Goal: Transaction & Acquisition: Obtain resource

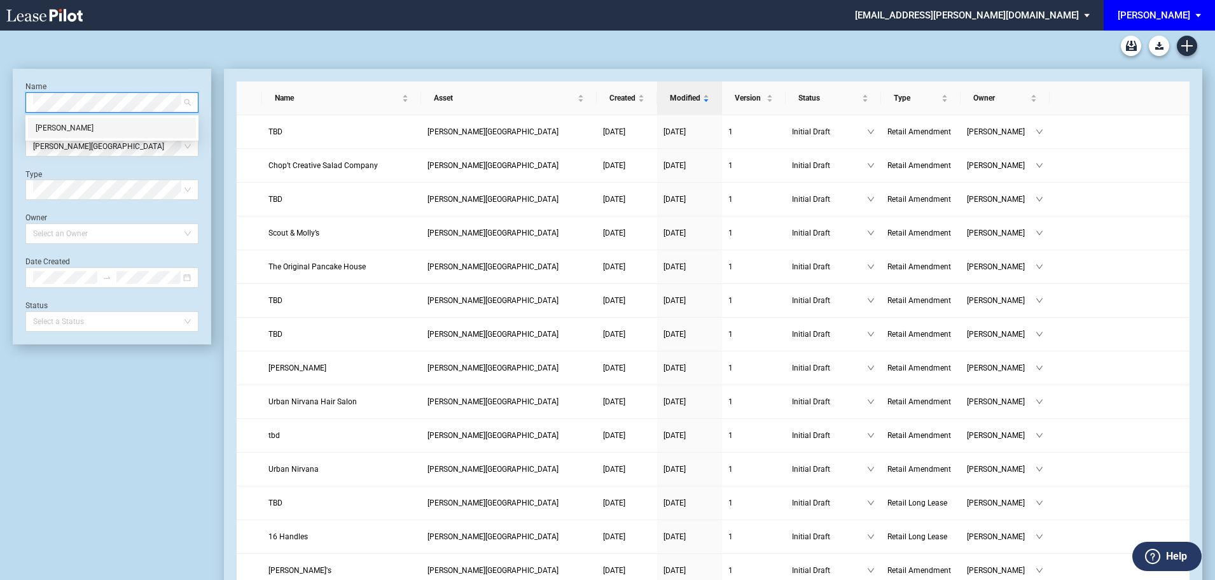
click at [72, 129] on div "[PERSON_NAME]" at bounding box center [112, 128] width 153 height 13
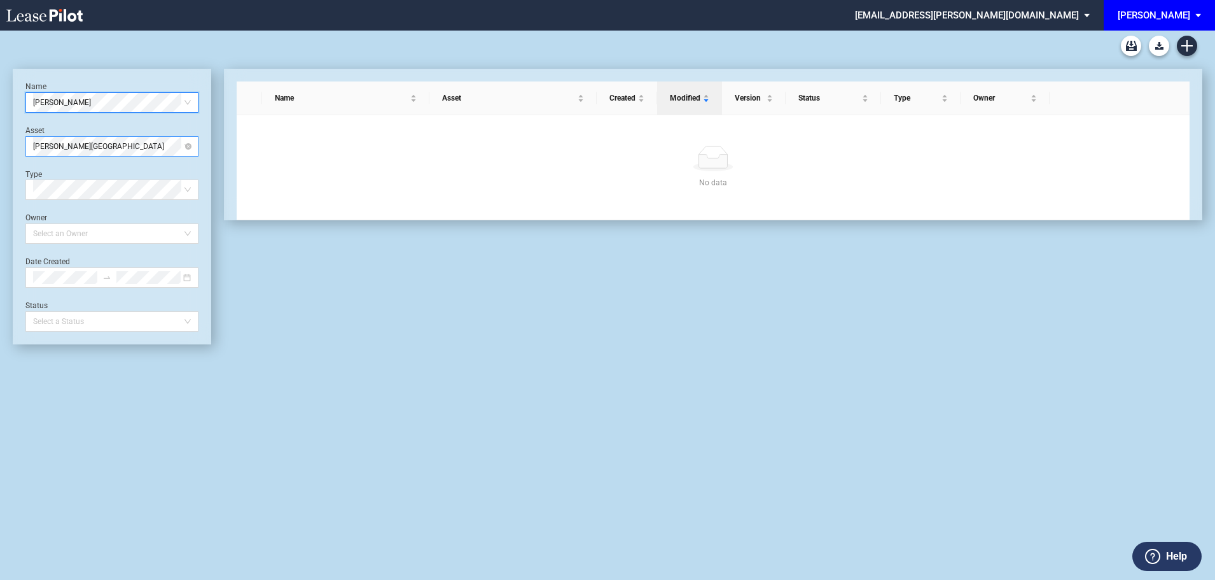
click at [86, 152] on span "[PERSON_NAME][GEOGRAPHIC_DATA]" at bounding box center [112, 146] width 158 height 19
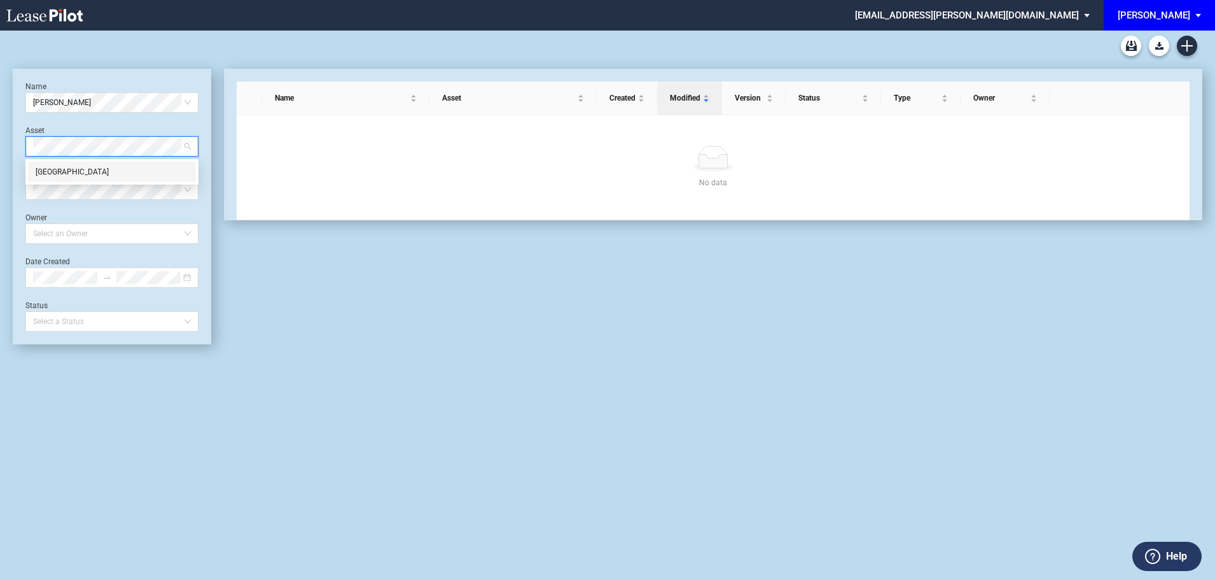
click at [84, 172] on div "[GEOGRAPHIC_DATA]" at bounding box center [112, 171] width 153 height 13
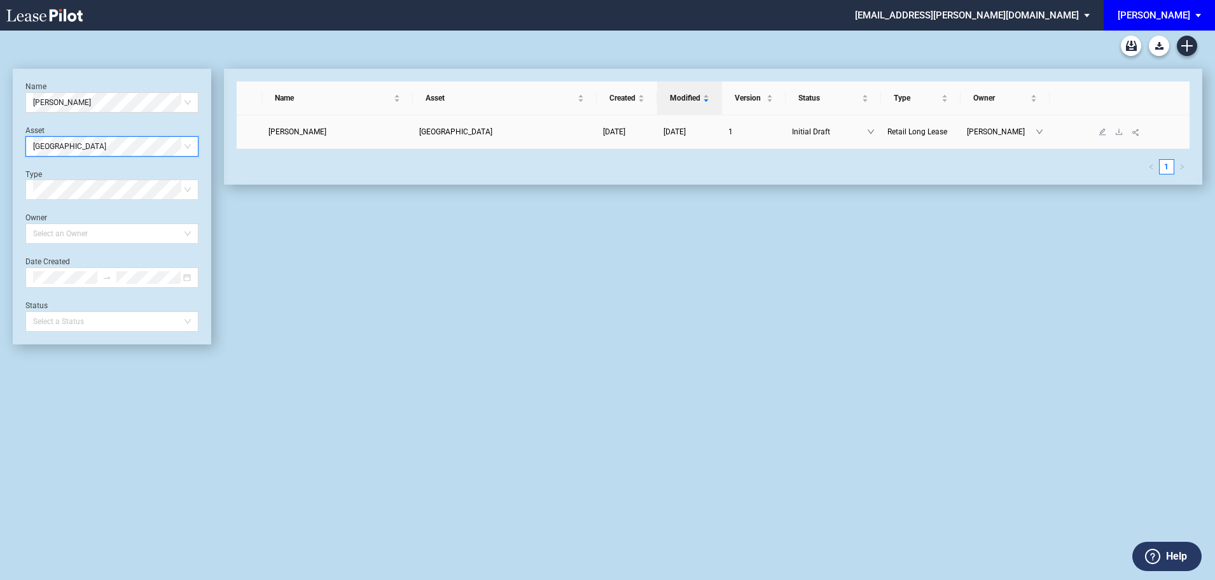
click at [307, 132] on span "[PERSON_NAME]" at bounding box center [297, 131] width 58 height 9
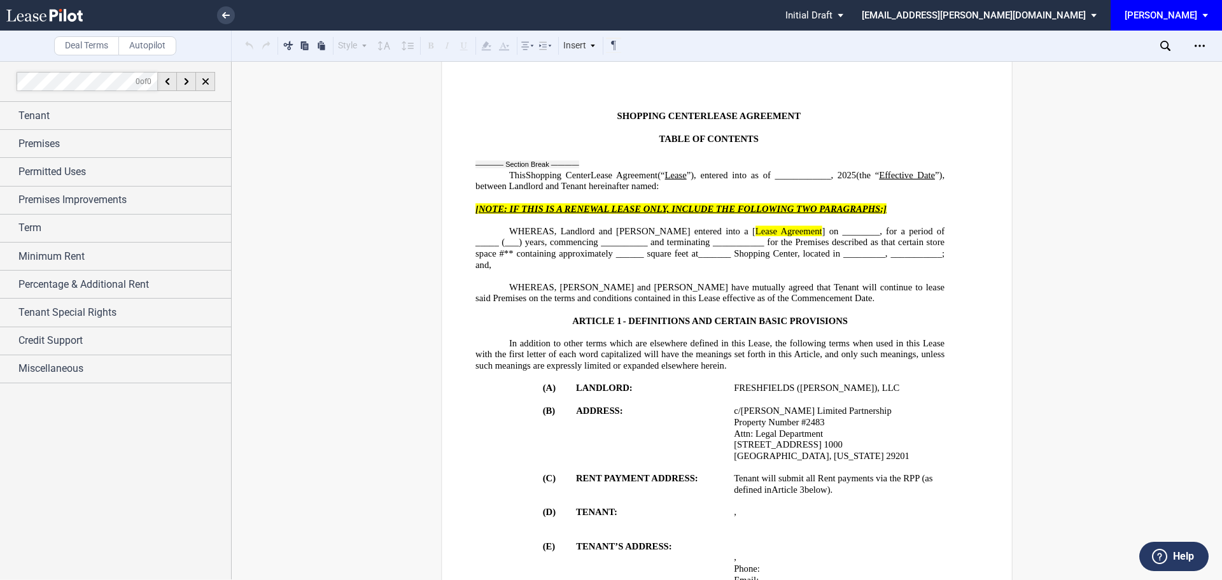
scroll to position [64, 0]
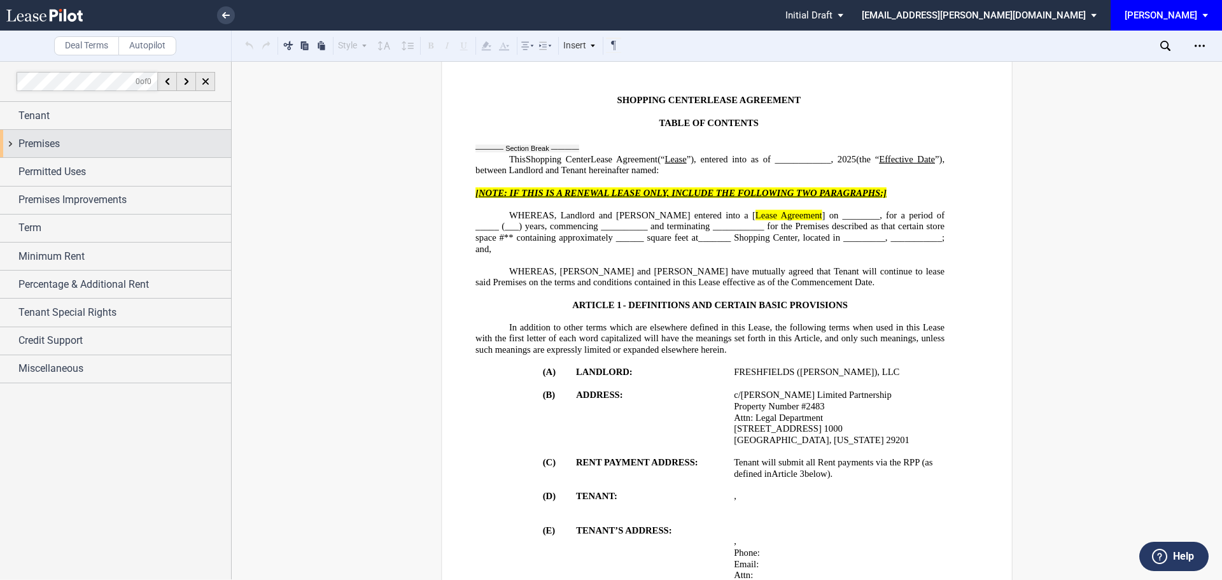
click at [62, 142] on div "Premises" at bounding box center [124, 143] width 213 height 15
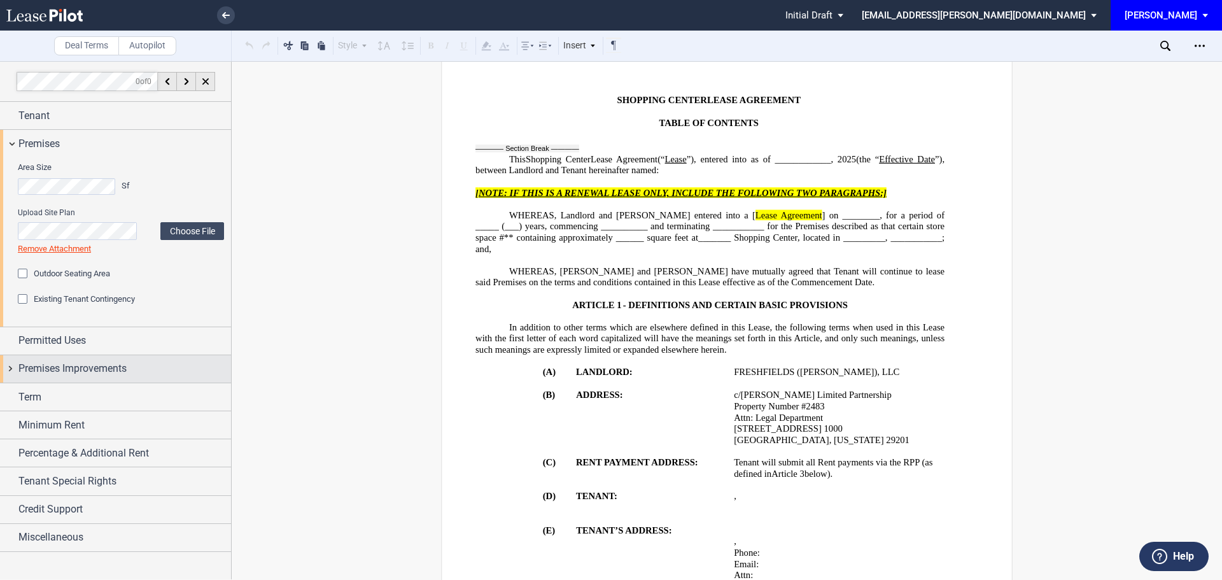
click at [95, 361] on span "Premises Improvements" at bounding box center [72, 368] width 108 height 15
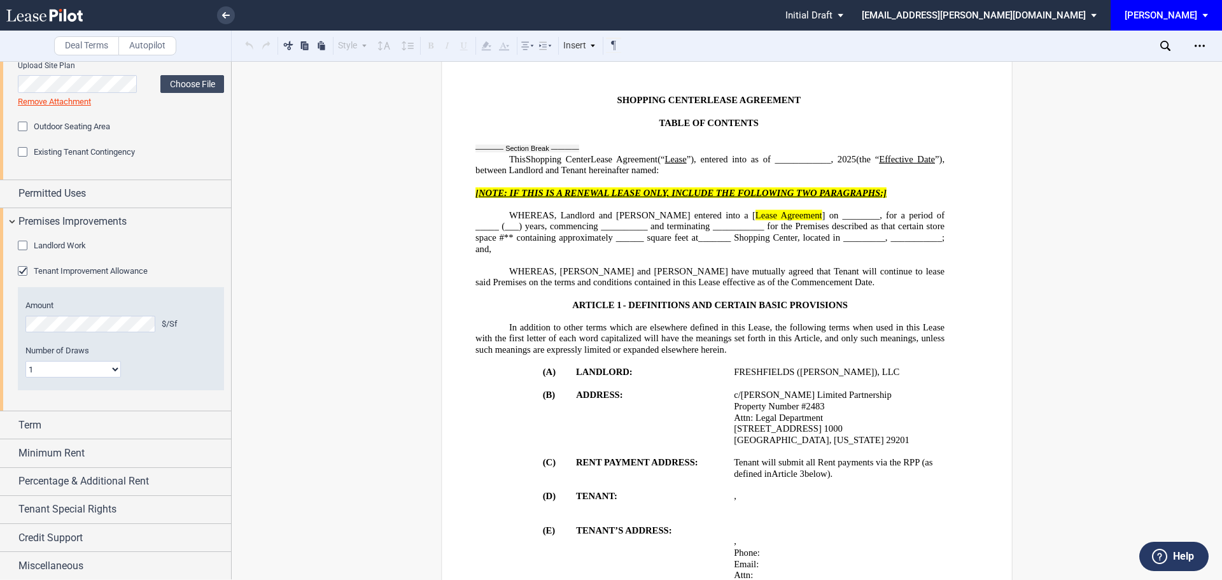
scroll to position [148, 0]
click at [58, 480] on span "Percentage & Additional Rent" at bounding box center [83, 480] width 130 height 15
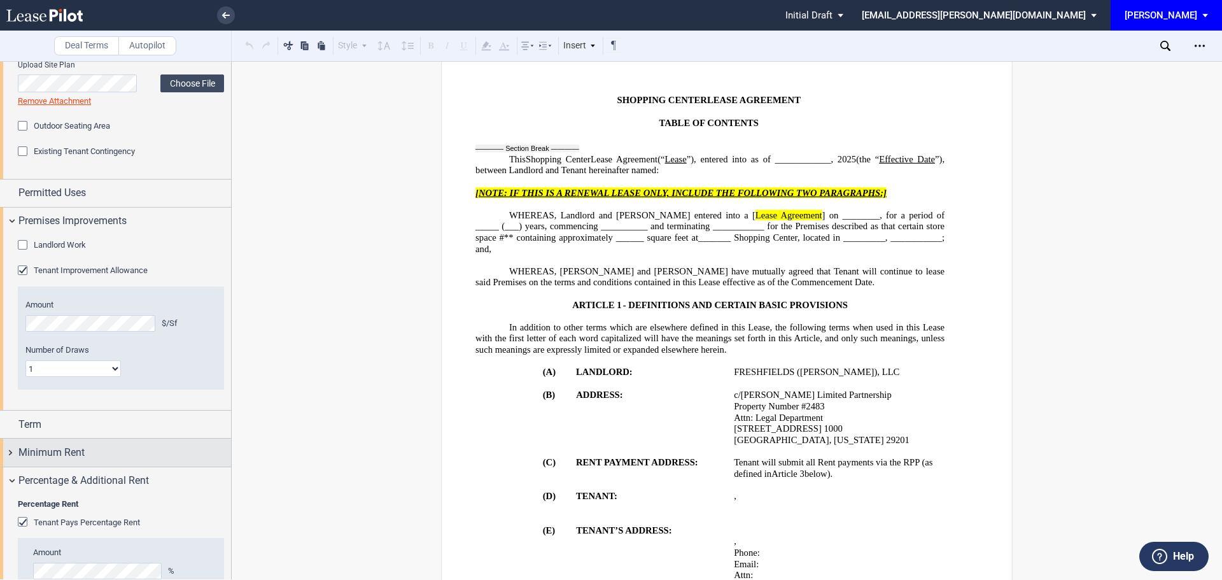
click at [60, 446] on span "Minimum Rent" at bounding box center [51, 452] width 66 height 15
click at [50, 420] on div "Term" at bounding box center [124, 424] width 213 height 15
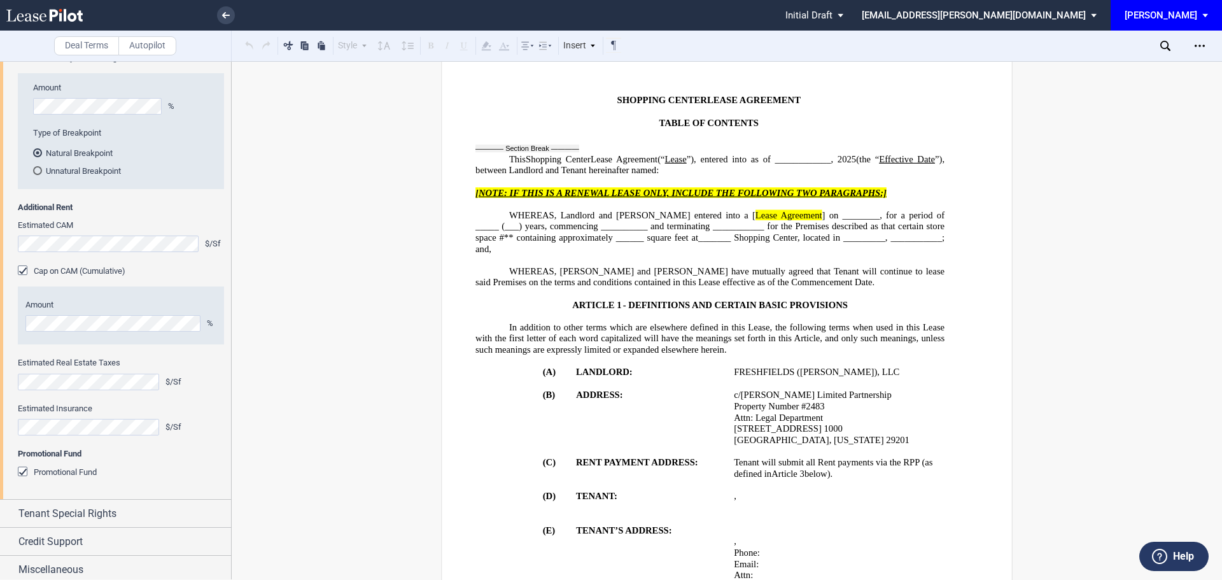
scroll to position [984, 0]
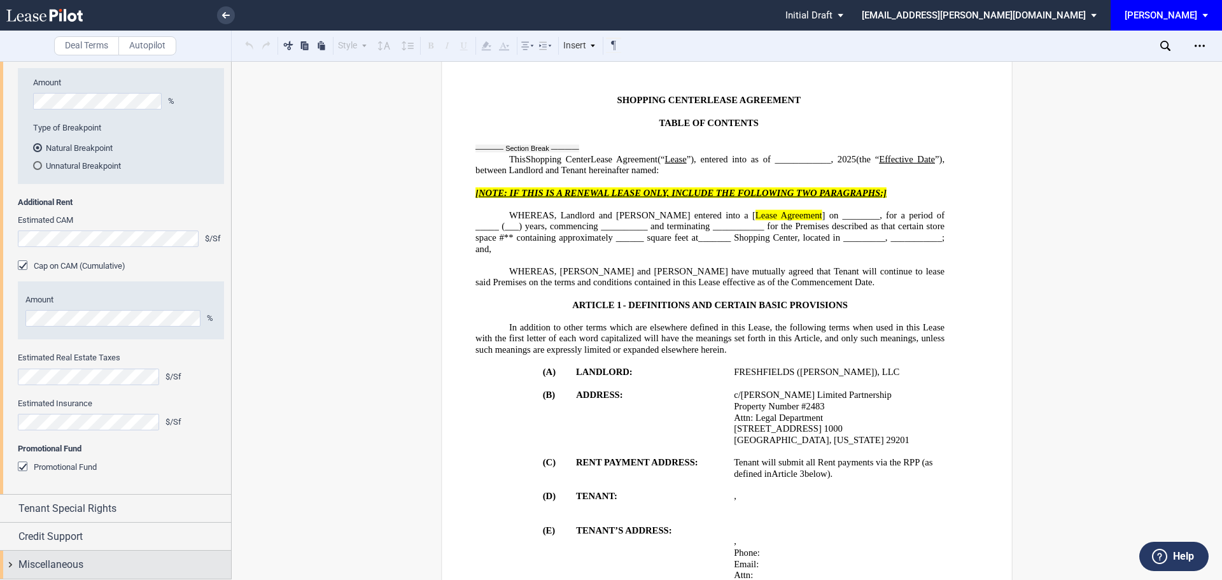
click at [57, 567] on span "Miscellaneous" at bounding box center [50, 564] width 65 height 15
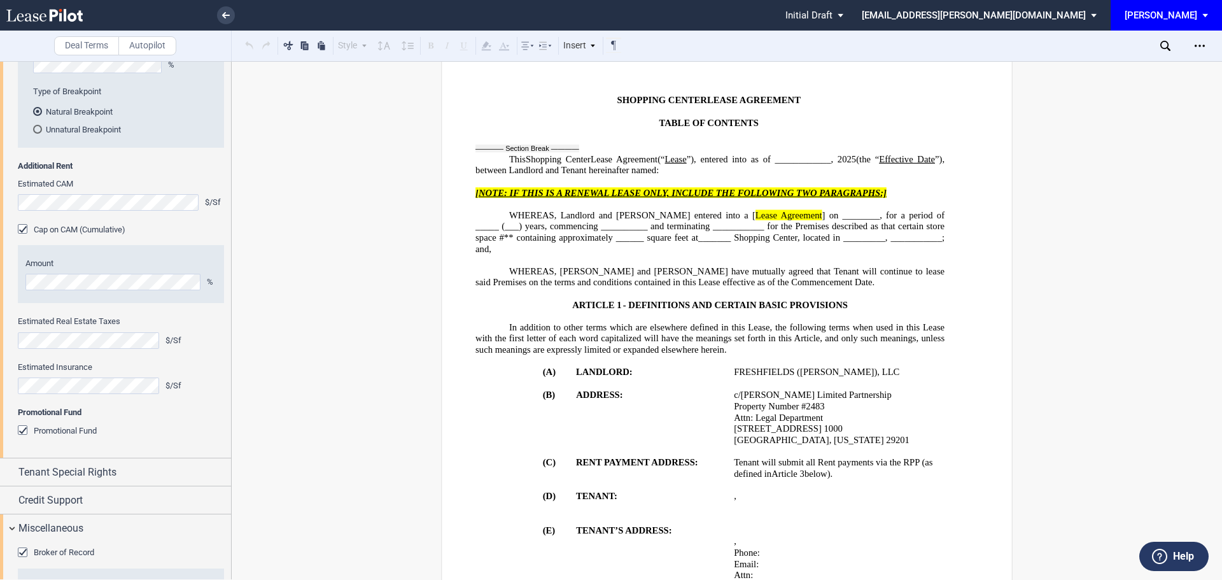
scroll to position [1025, 0]
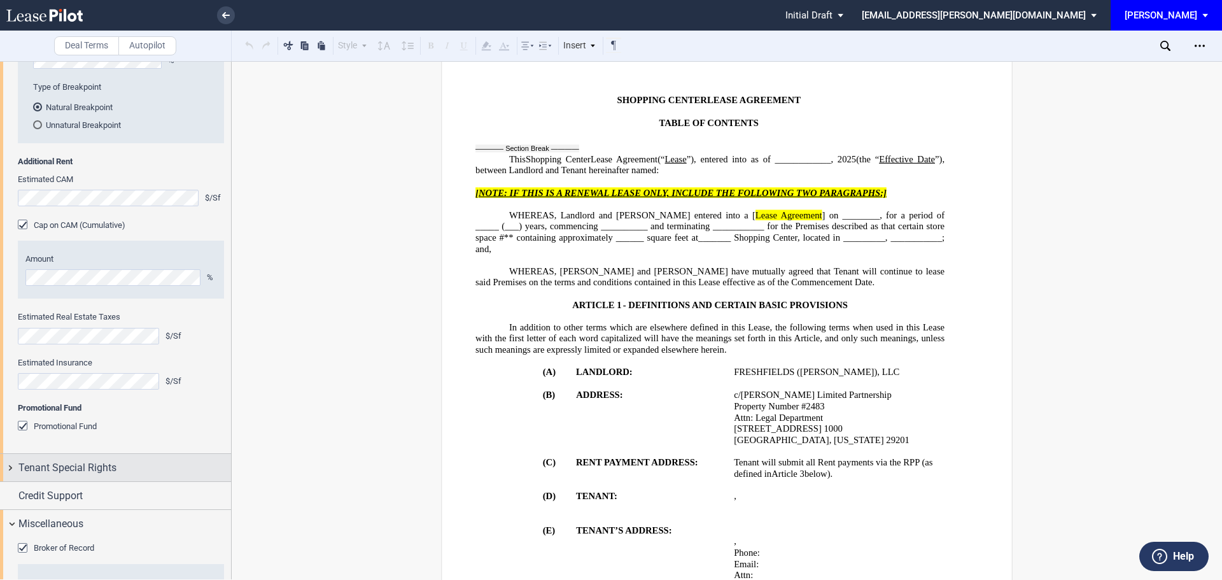
click at [100, 461] on span "Tenant Special Rights" at bounding box center [67, 467] width 98 height 15
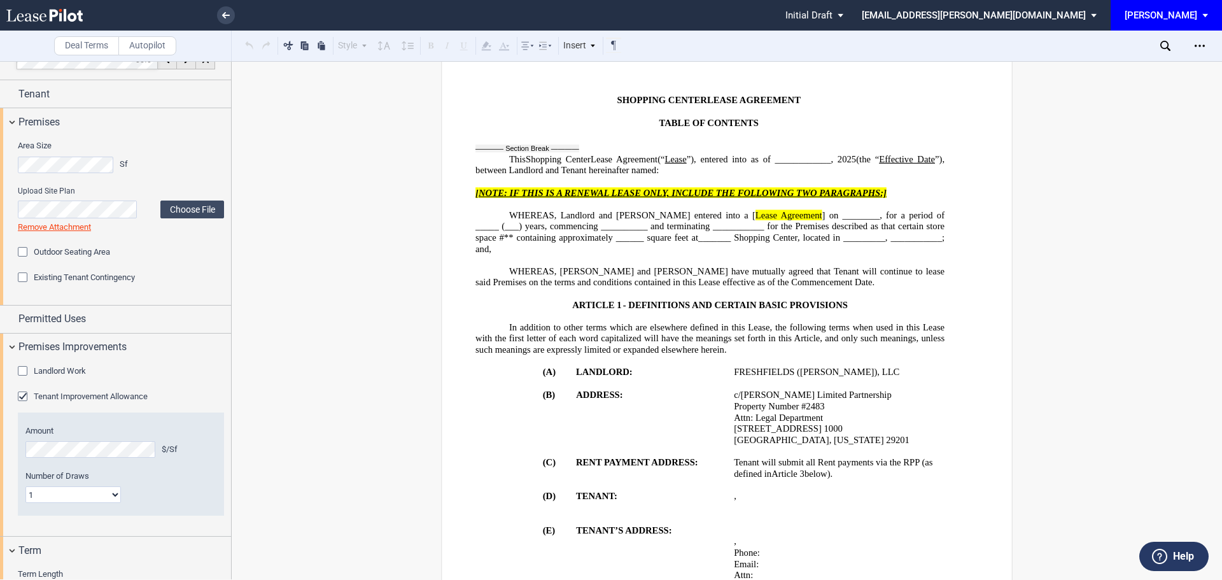
scroll to position [7, 0]
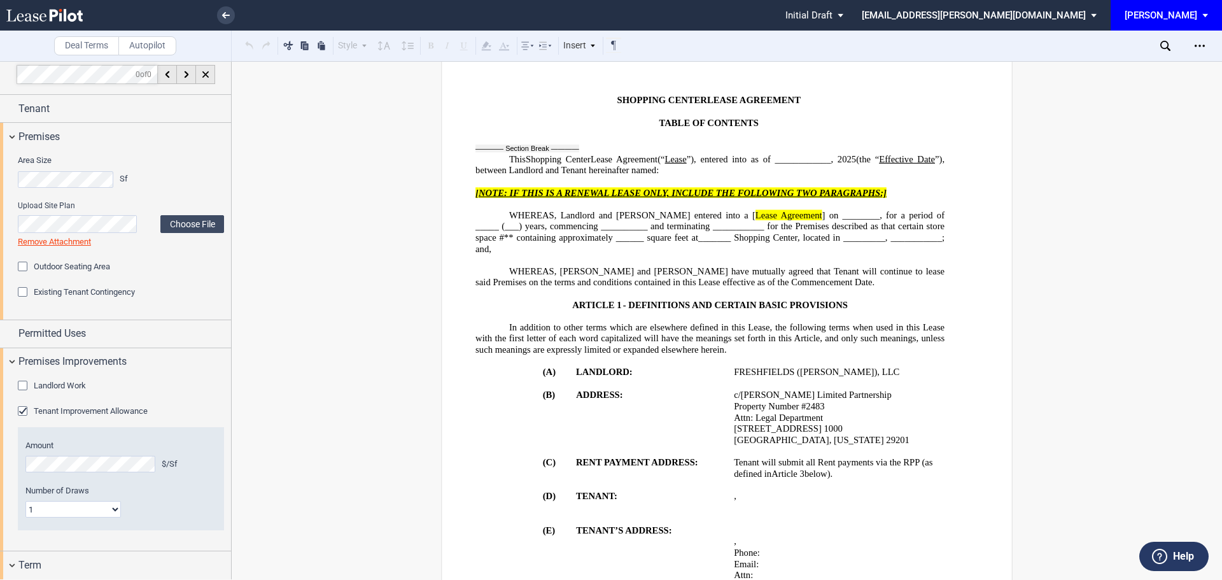
drag, startPoint x: 1213, startPoint y: 67, endPoint x: 1198, endPoint y: 120, distance: 55.0
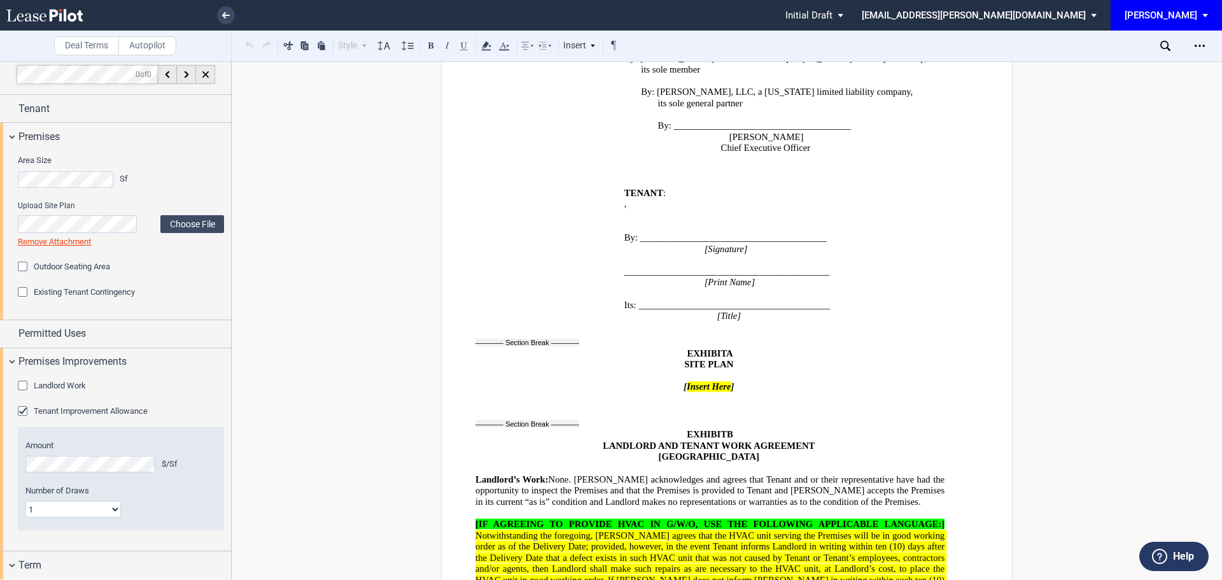
scroll to position [23003, 0]
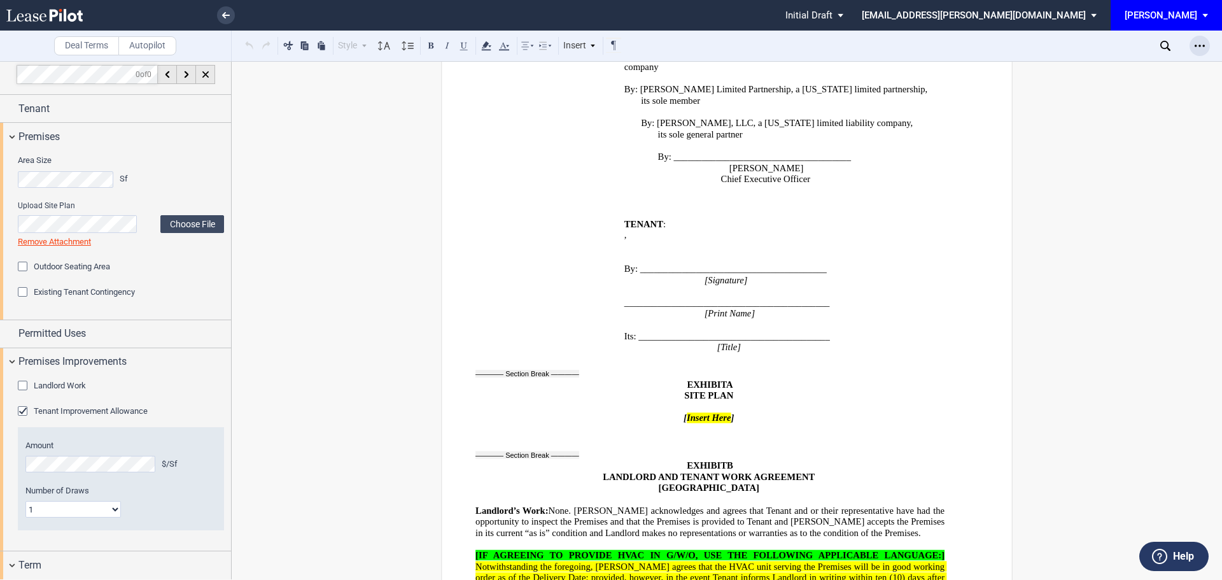
click at [1202, 47] on icon "Open Lease options menu" at bounding box center [1199, 46] width 10 height 10
click at [1051, 63] on div "Download" at bounding box center [1125, 68] width 155 height 11
